Goal: Transaction & Acquisition: Purchase product/service

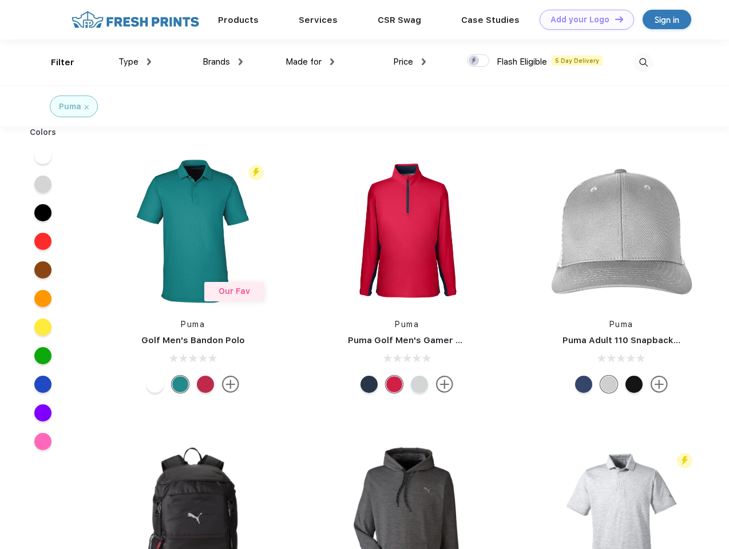
click at [583, 19] on link "Add your Logo Design Tool" at bounding box center [587, 20] width 94 height 20
click at [0, 0] on div "Design Tool" at bounding box center [0, 0] width 0 height 0
click at [614, 19] on link "Add your Logo Design Tool" at bounding box center [587, 20] width 94 height 20
click at [55, 62] on div "Filter" at bounding box center [62, 62] width 23 height 13
click at [135, 62] on span "Type" at bounding box center [128, 62] width 20 height 10
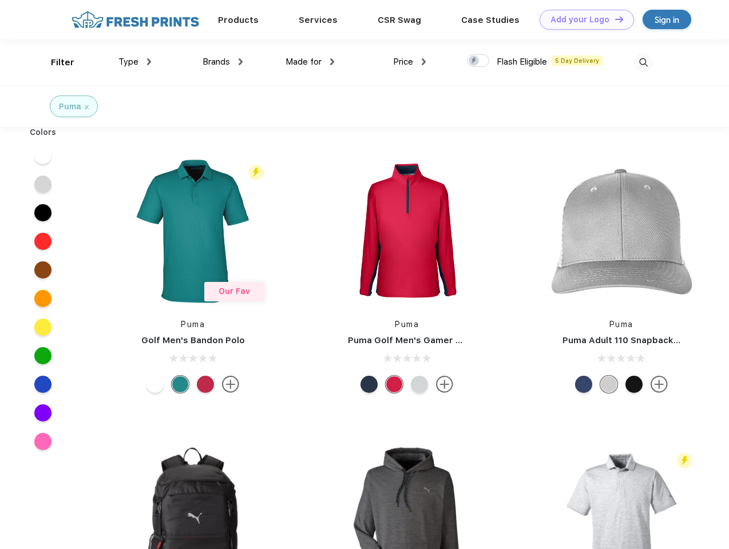
click at [223, 62] on span "Brands" at bounding box center [216, 62] width 27 height 10
click at [310, 62] on span "Made for" at bounding box center [304, 62] width 36 height 10
click at [410, 62] on span "Price" at bounding box center [403, 62] width 20 height 10
click at [479, 61] on div at bounding box center [478, 60] width 22 height 13
click at [475, 61] on input "checkbox" at bounding box center [470, 57] width 7 height 7
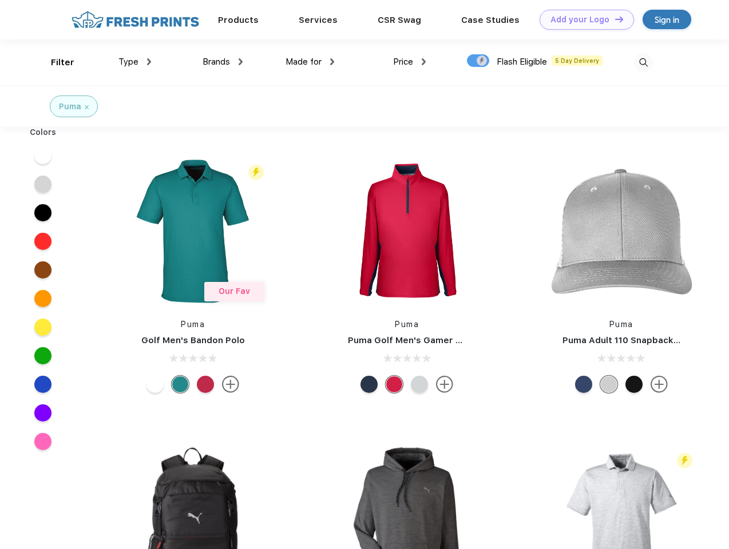
click at [643, 62] on img at bounding box center [643, 62] width 19 height 19
